Goal: Entertainment & Leisure: Consume media (video, audio)

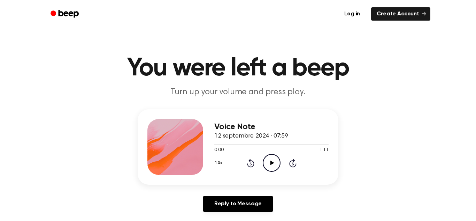
click at [271, 161] on icon at bounding box center [272, 162] width 4 height 5
click at [250, 161] on icon at bounding box center [250, 163] width 7 height 8
click at [271, 169] on icon "Pause Audio" at bounding box center [272, 163] width 18 height 18
drag, startPoint x: 226, startPoint y: 146, endPoint x: 211, endPoint y: 143, distance: 16.1
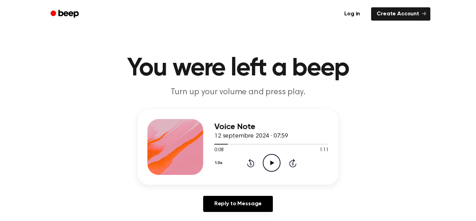
click at [211, 143] on div "Voice Note 12 septembre 2024 · 07:59 0:08 1:11 Your browser does not support th…" at bounding box center [238, 146] width 201 height 75
click at [249, 161] on icon at bounding box center [250, 163] width 7 height 8
click at [274, 161] on icon "Play Audio" at bounding box center [272, 163] width 18 height 18
click at [272, 157] on icon "Pause Audio" at bounding box center [272, 163] width 18 height 18
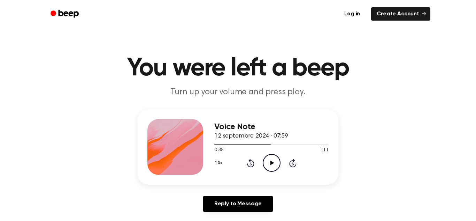
click at [268, 157] on icon "Play Audio" at bounding box center [272, 163] width 18 height 18
click at [251, 163] on icon "Rewind 5 seconds" at bounding box center [251, 162] width 8 height 9
click at [251, 162] on icon "Rewind 5 seconds" at bounding box center [251, 162] width 8 height 9
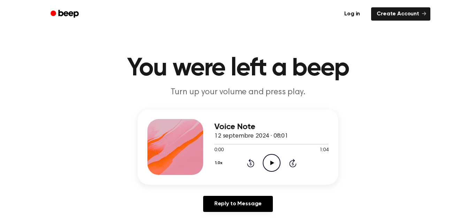
click at [275, 161] on icon "Play Audio" at bounding box center [272, 163] width 18 height 18
